Goal: Ask a question: Seek information or help from site administrators or community

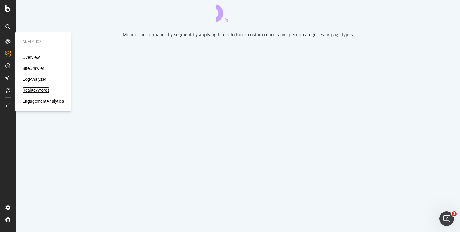
click at [36, 91] on div "RealKeywords" at bounding box center [36, 90] width 27 height 6
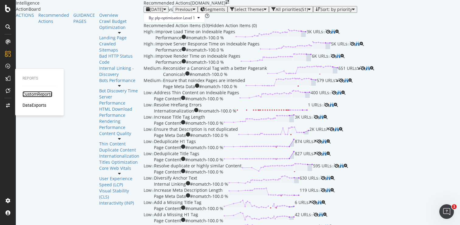
click at [35, 95] on div "CustomReports" at bounding box center [38, 94] width 30 height 6
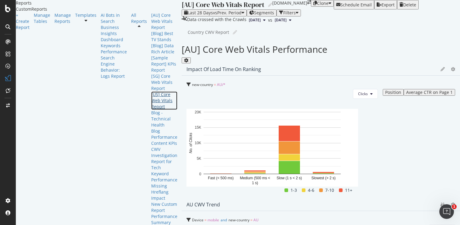
click at [151, 110] on div "[US] Core Web Vitals Report" at bounding box center [164, 100] width 26 height 18
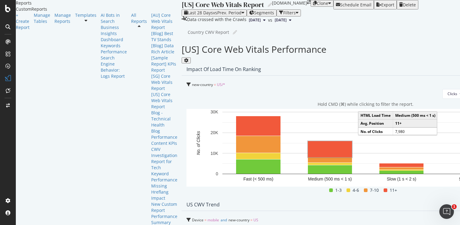
scroll to position [111, 0]
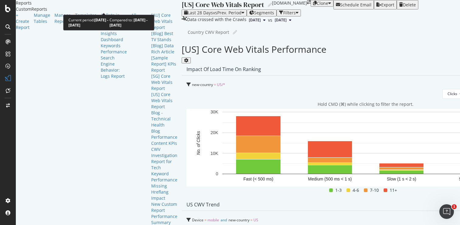
click at [213, 10] on span "vs Prev. Period" at bounding box center [227, 13] width 29 height 6
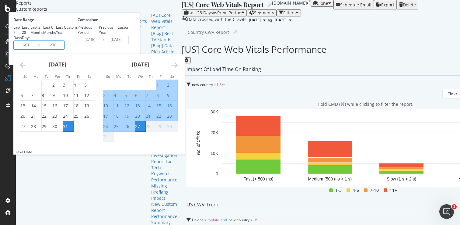
click at [38, 49] on input "2025/07/31" at bounding box center [26, 45] width 24 height 9
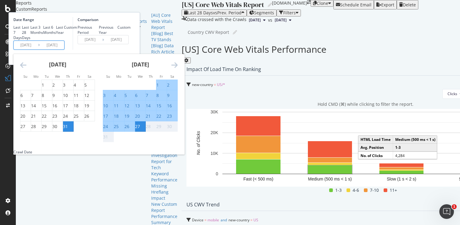
click at [131, 50] on div "Comparison Previous Period Previous Year Custom 2025/07/03 Navigate forward to …" at bounding box center [102, 33] width 58 height 33
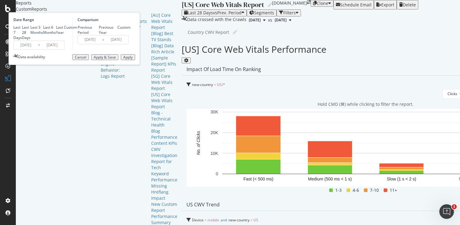
click at [315, 112] on rect "A chart." at bounding box center [365, 143] width 287 height 62
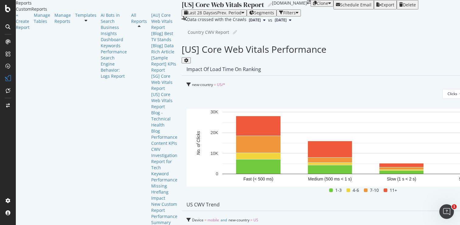
scroll to position [331, 0]
click at [333, 85] on span "Day" at bounding box center [332, 84] width 12 height 5
click at [298, 107] on span "By Percentage (stacked)" at bounding box center [300, 107] width 41 height 5
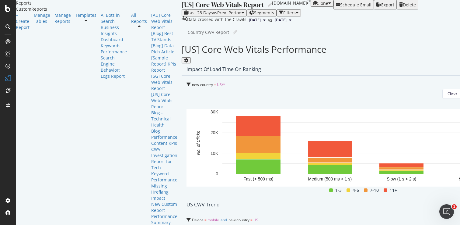
scroll to position [164, 0]
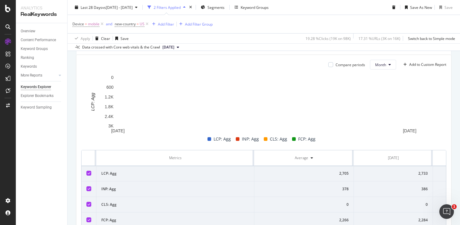
scroll to position [187, 0]
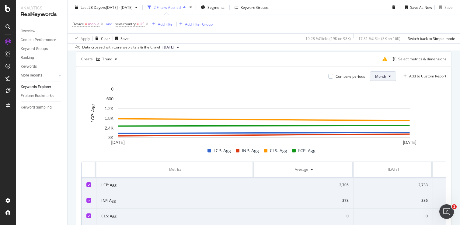
click at [382, 77] on span "Month" at bounding box center [380, 76] width 11 height 5
click at [378, 89] on span "Day" at bounding box center [380, 88] width 12 height 5
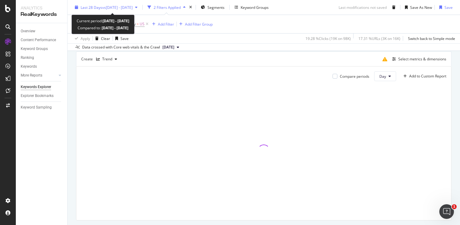
click at [133, 7] on span "vs 2025 Jul. 3rd - Jul. 30th" at bounding box center [117, 7] width 30 height 5
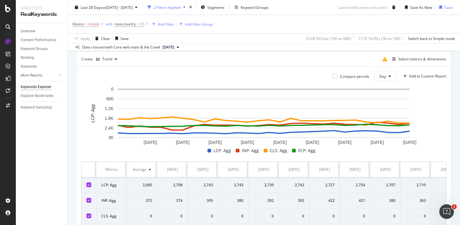
click at [247, 46] on div "Data crossed with Core web vitals & the Crawl 2025 Aug. 24th" at bounding box center [264, 46] width 392 height 7
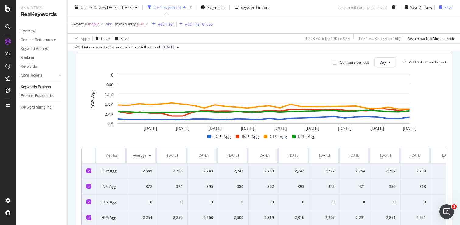
scroll to position [195, 0]
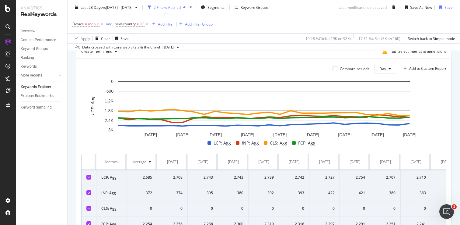
click at [88, 193] on icon at bounding box center [89, 192] width 3 height 3
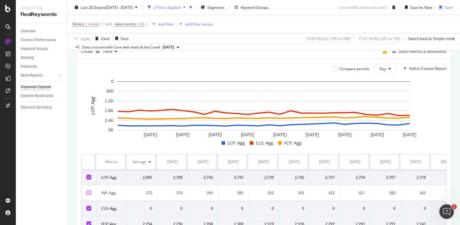
click at [89, 208] on icon at bounding box center [89, 207] width 3 height 3
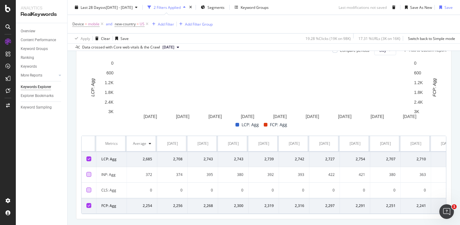
scroll to position [213, 0]
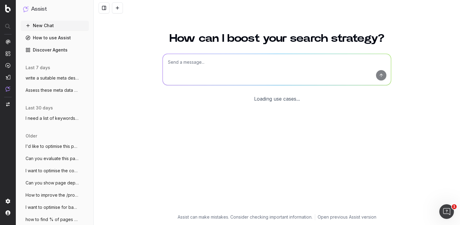
scroll to position [12, 0]
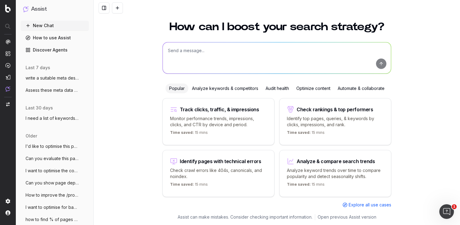
click at [174, 46] on textarea at bounding box center [277, 57] width 228 height 31
paste textarea "Anniversary Furniture Sale | Castlery [GEOGRAPHIC_DATA]"
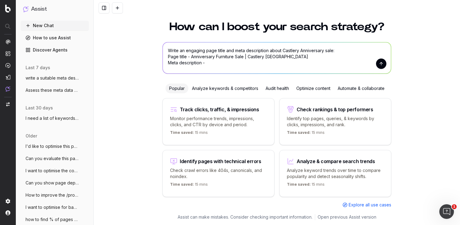
paste textarea "Refresh your home with our anniversary sale. Enjoy the best deals on outdoor, l…"
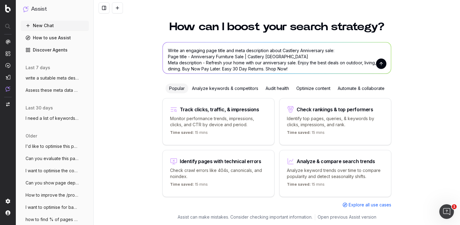
scroll to position [15, 0]
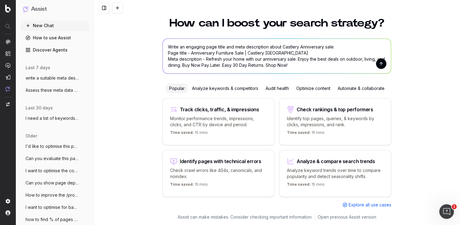
type textarea "Write an engaging page title and meta description about Castlery Anniversary sa…"
click at [382, 63] on button "submit" at bounding box center [381, 63] width 10 height 10
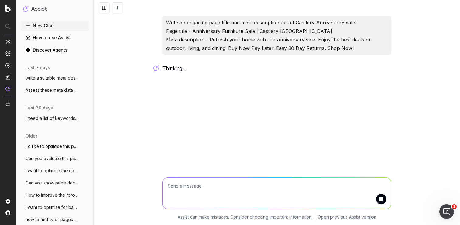
scroll to position [0, 0]
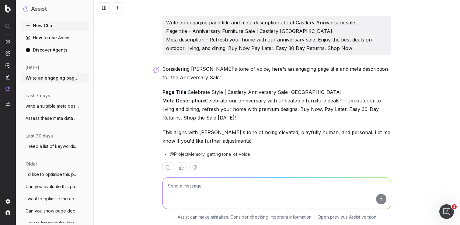
scroll to position [13, 0]
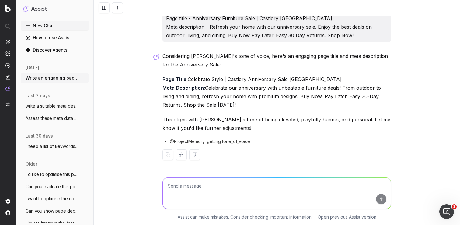
click at [212, 185] on textarea at bounding box center [277, 192] width 228 height 31
type textarea "c"
type textarea "what are the prompts around anniversary sale"
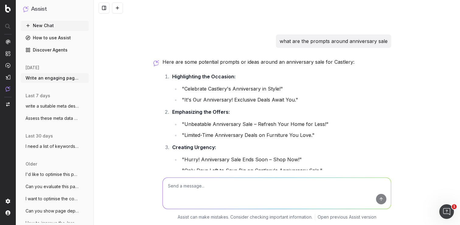
scroll to position [147, 0]
